Goal: Use online tool/utility: Utilize a website feature to perform a specific function

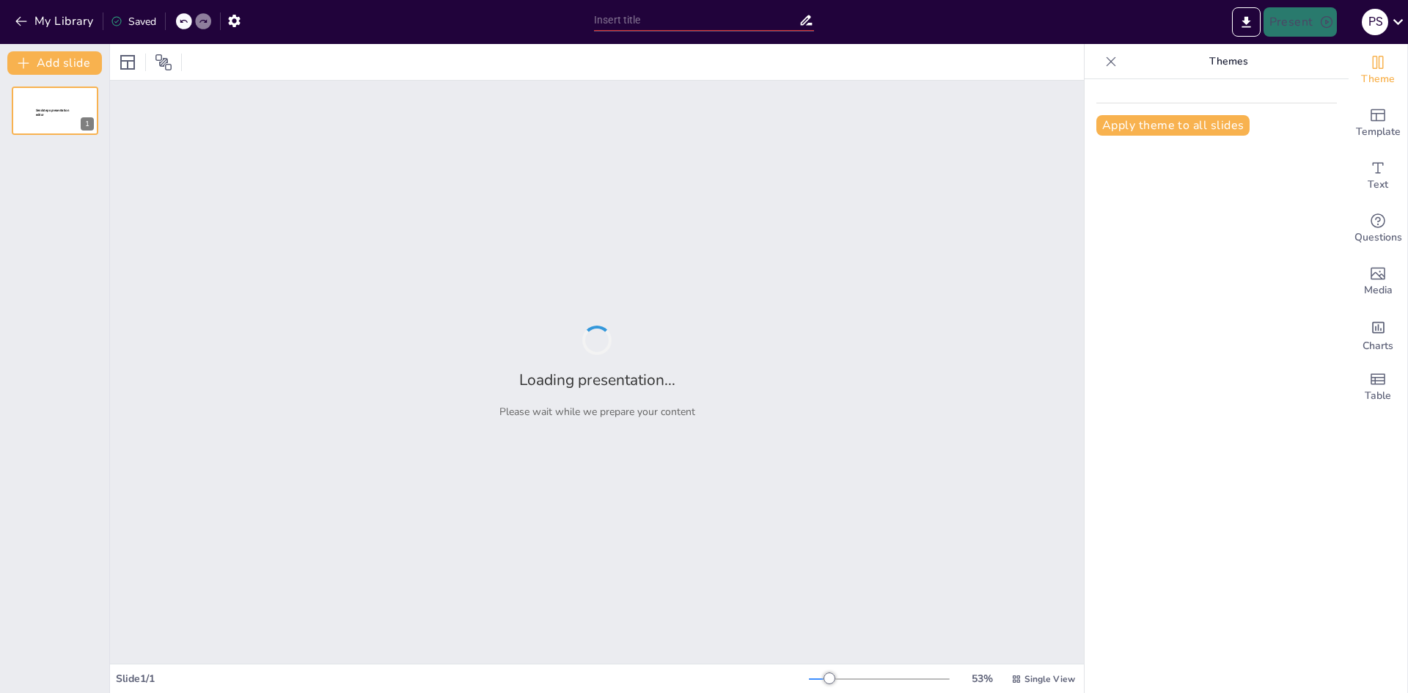
type input "Imported [PERSON_NAME] [PERSON_NAME].pptx"
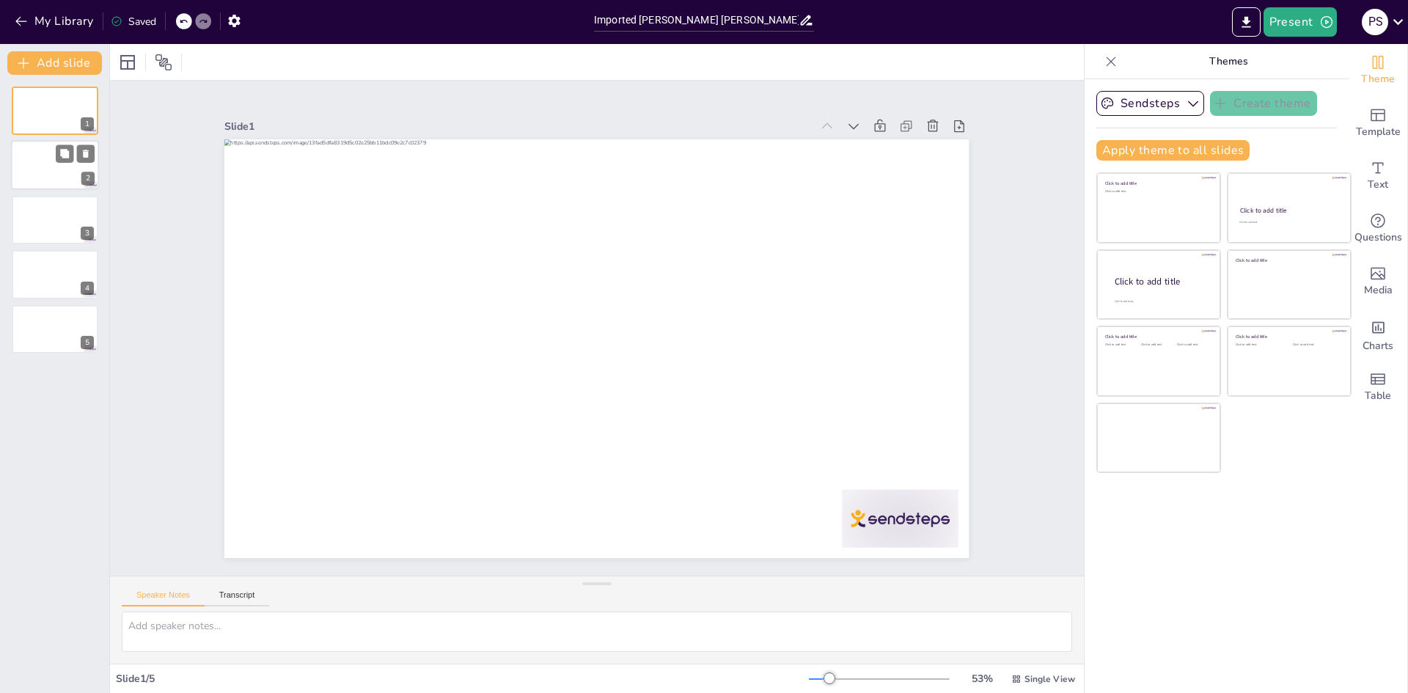
click at [43, 167] on div at bounding box center [55, 166] width 88 height 50
click at [56, 222] on div at bounding box center [55, 220] width 88 height 50
click at [67, 265] on icon at bounding box center [64, 262] width 9 height 9
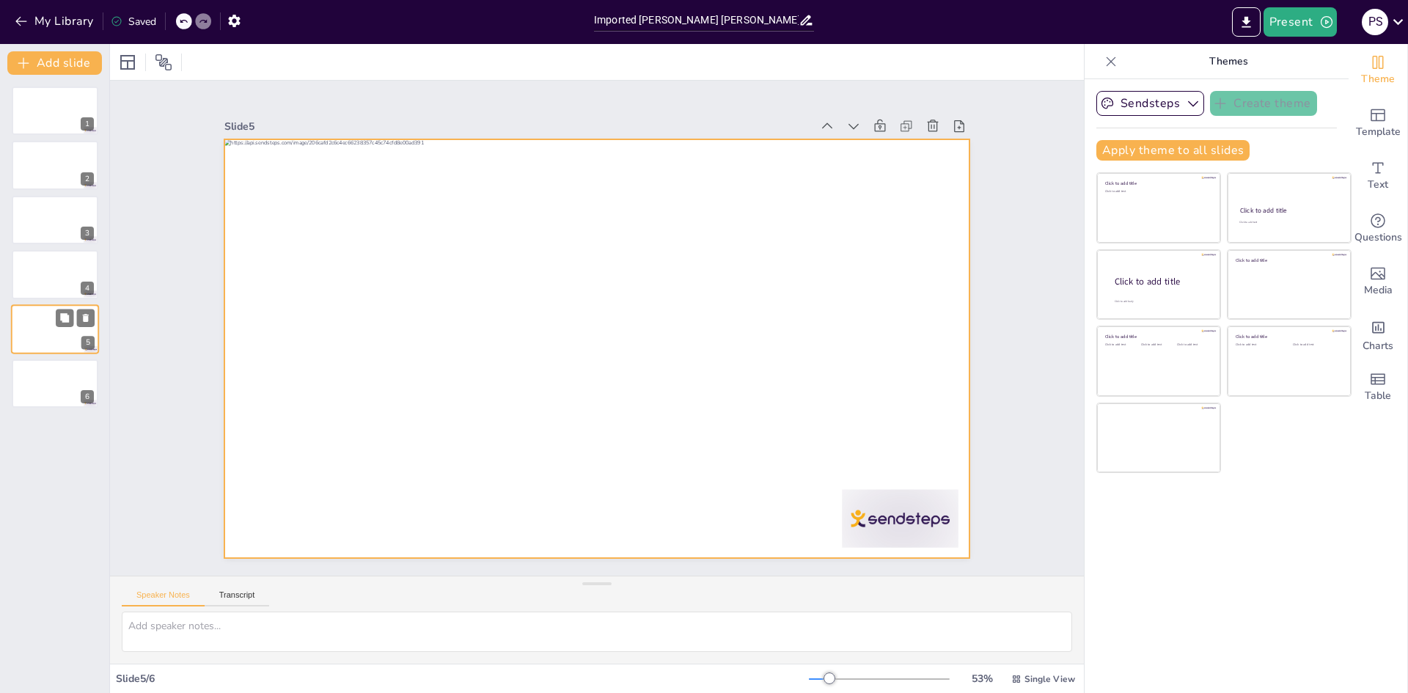
click at [43, 337] on div at bounding box center [55, 329] width 88 height 50
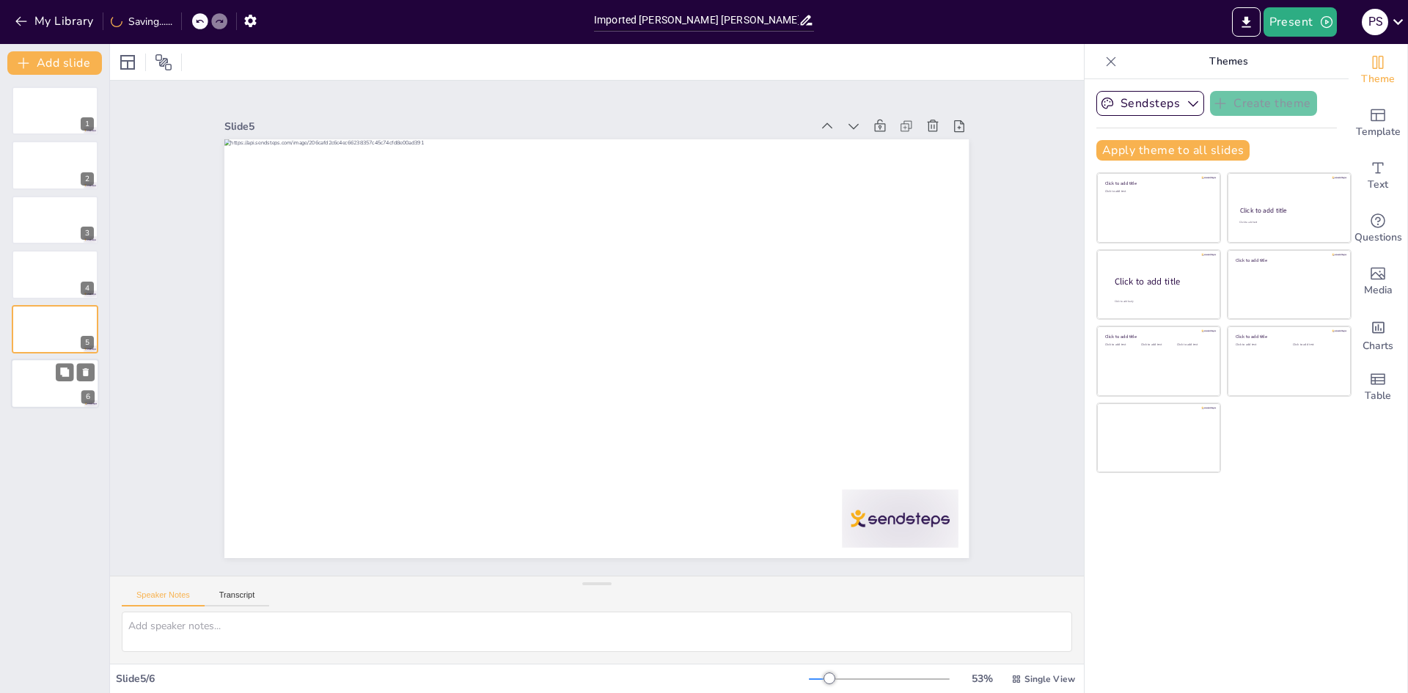
click at [53, 381] on div at bounding box center [55, 384] width 88 height 50
click at [29, 121] on div at bounding box center [55, 111] width 88 height 50
click at [1279, 135] on div "Sendsteps Create theme Apply theme to all slides Click to add title Click to ad…" at bounding box center [1216, 131] width 241 height 81
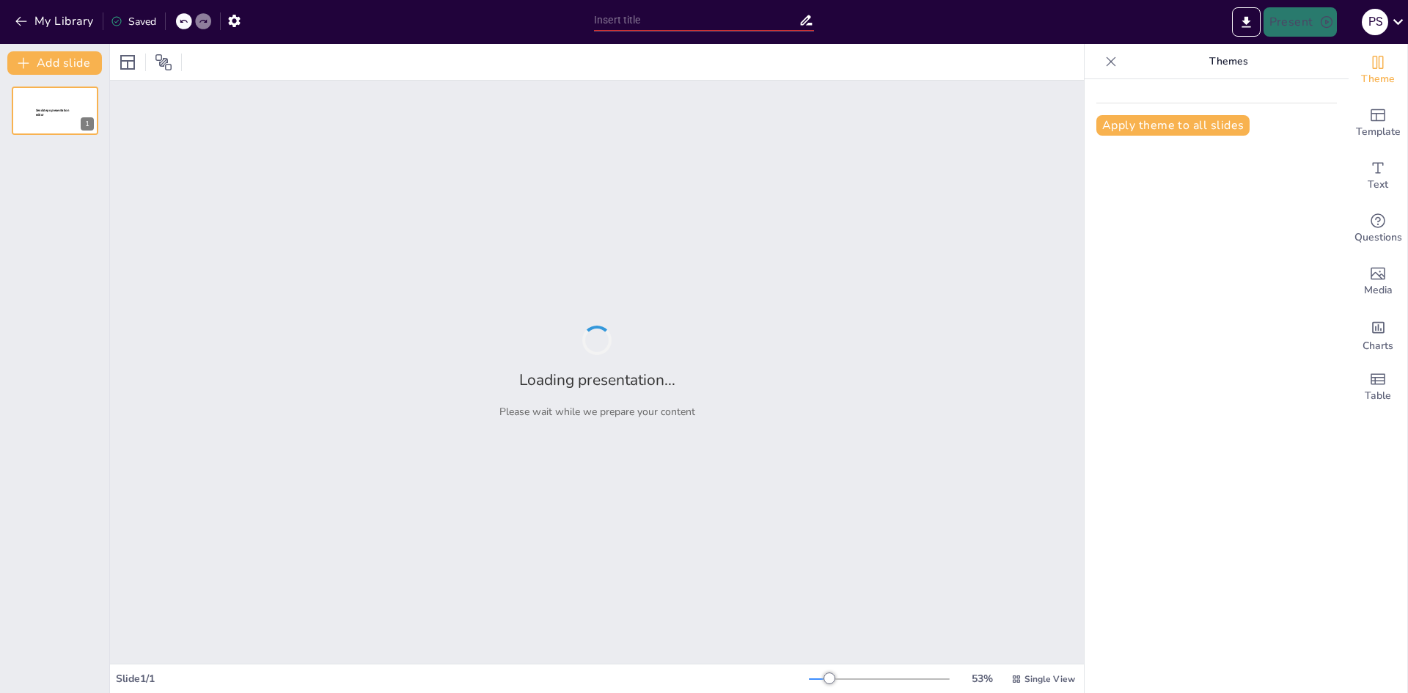
type input "Campañas Moen"
